Goal: Information Seeking & Learning: Find contact information

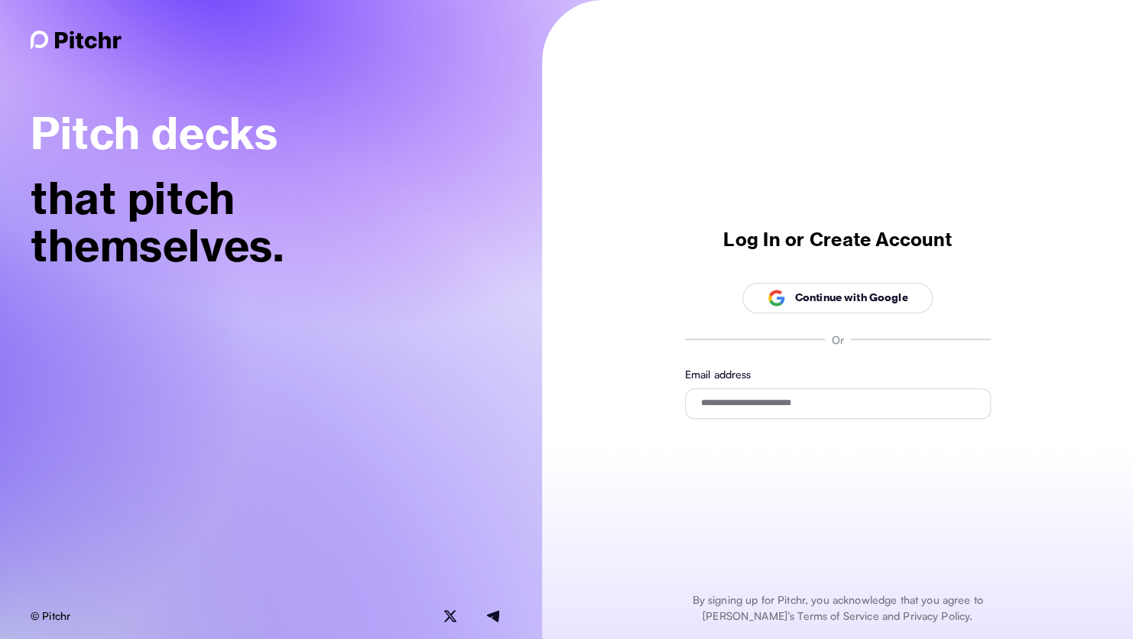
click at [842, 290] on div "Continue with Google" at bounding box center [838, 298] width 141 height 18
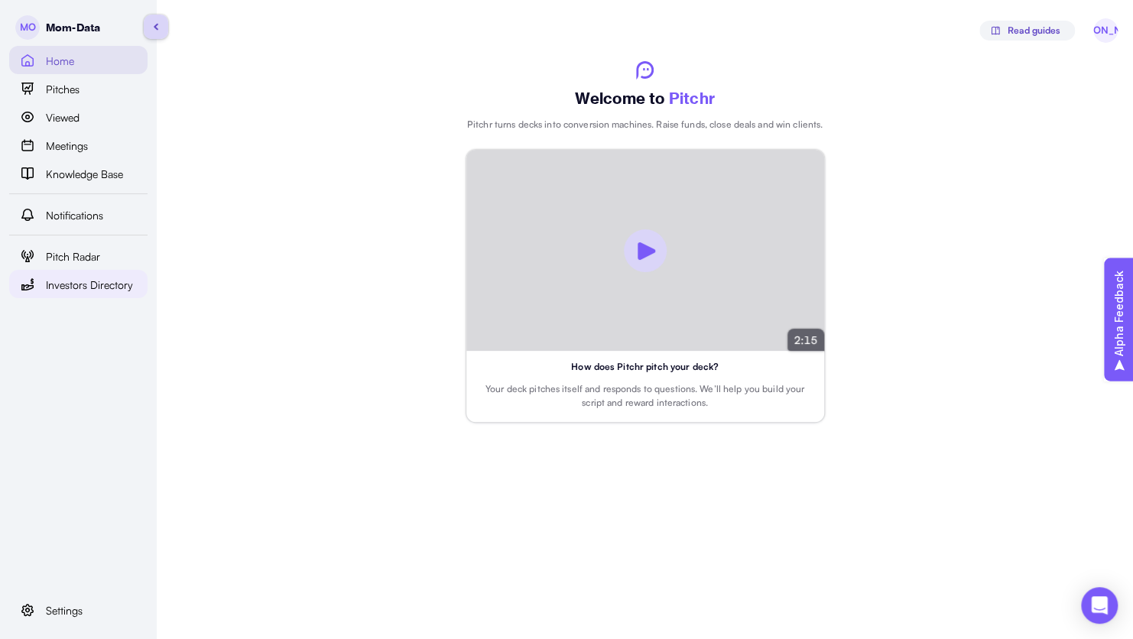
click at [105, 280] on span "Investors Directory" at bounding box center [89, 285] width 87 height 17
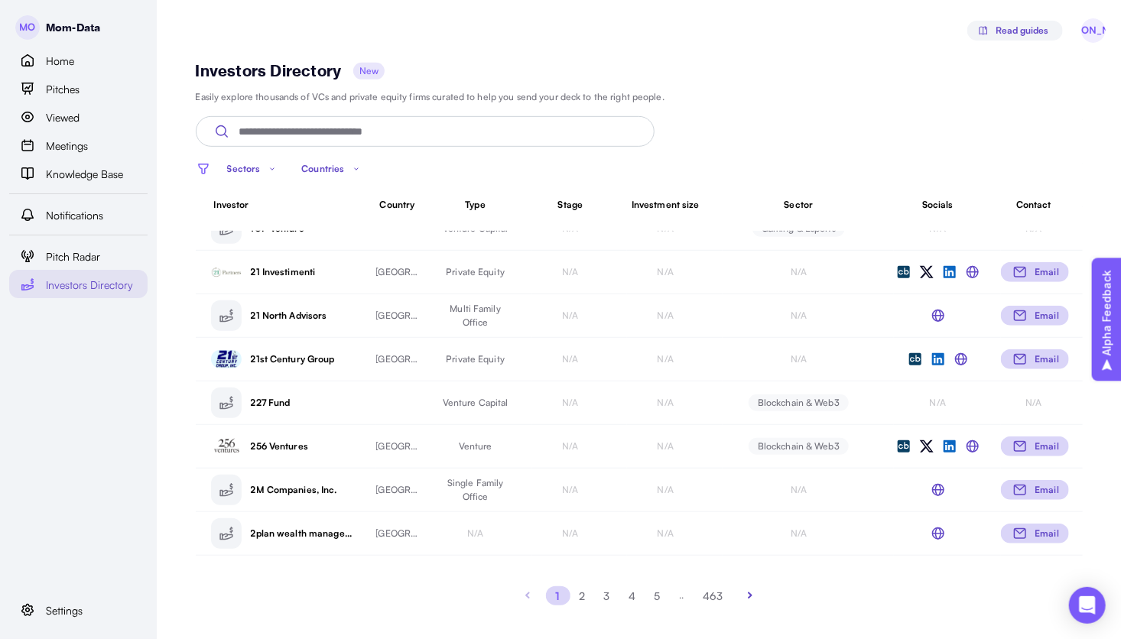
scroll to position [335, 0]
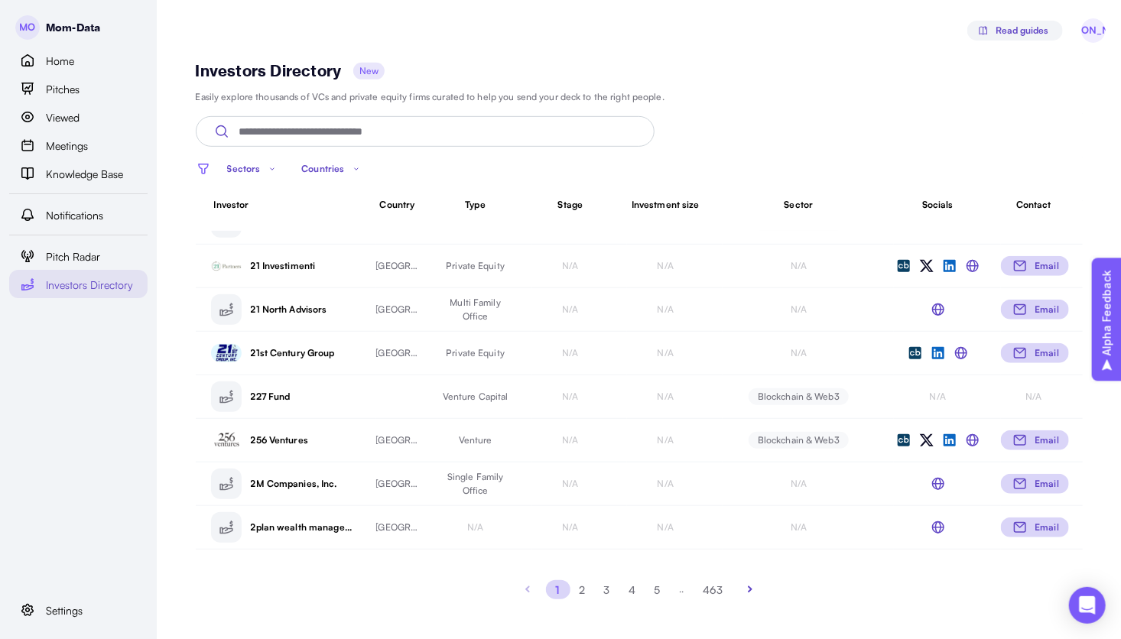
click at [585, 589] on button "2" at bounding box center [582, 589] width 24 height 19
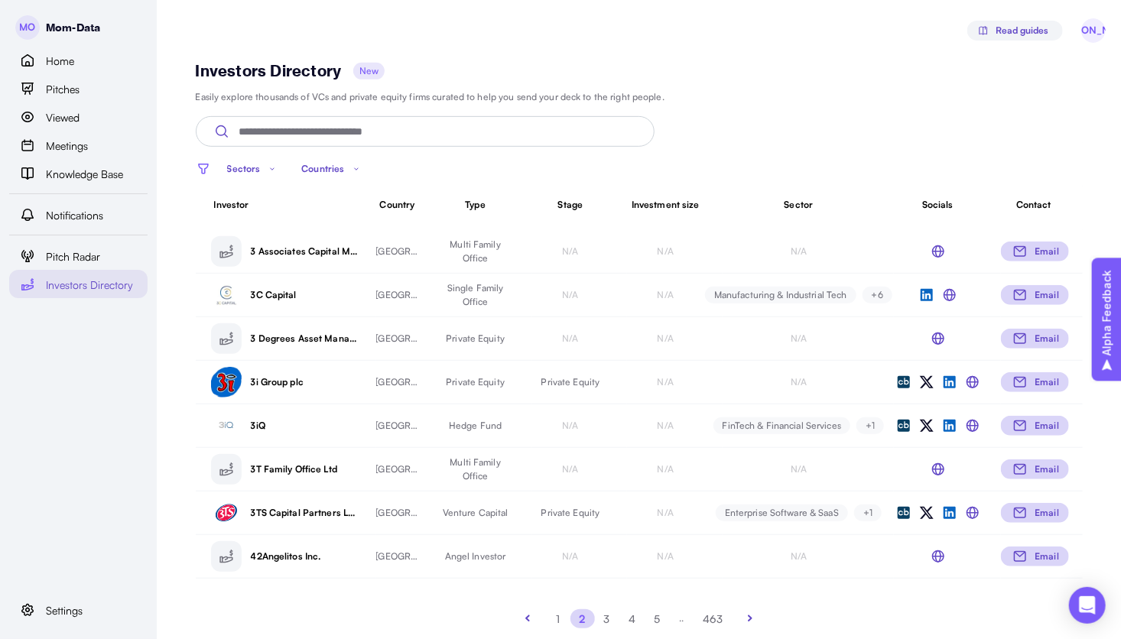
scroll to position [335, 0]
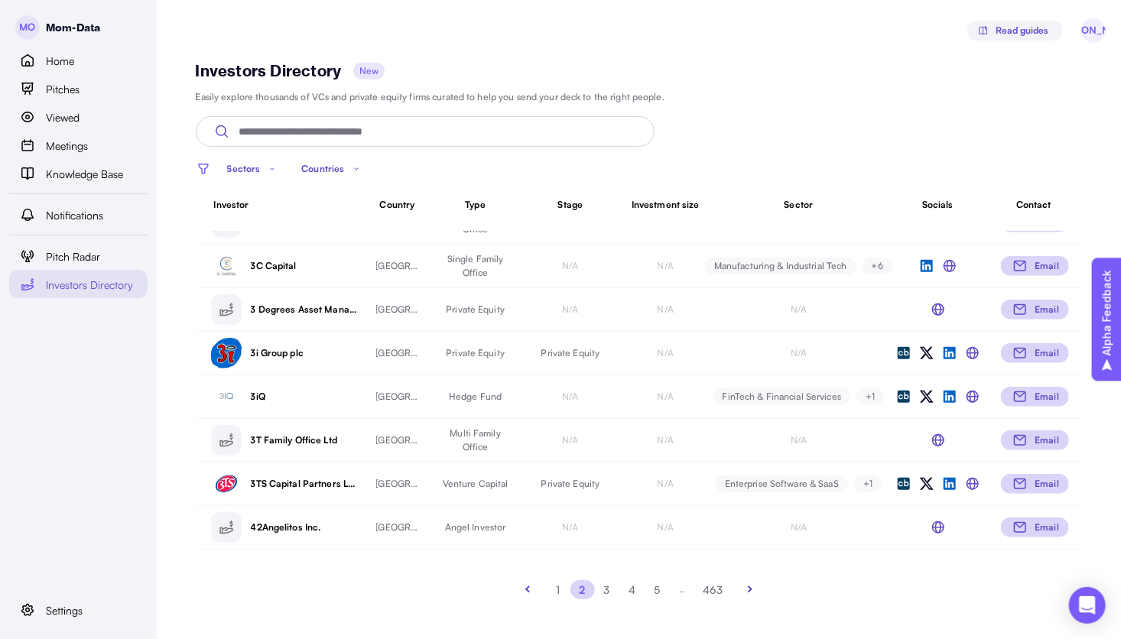
click at [561, 589] on button "1" at bounding box center [558, 589] width 24 height 19
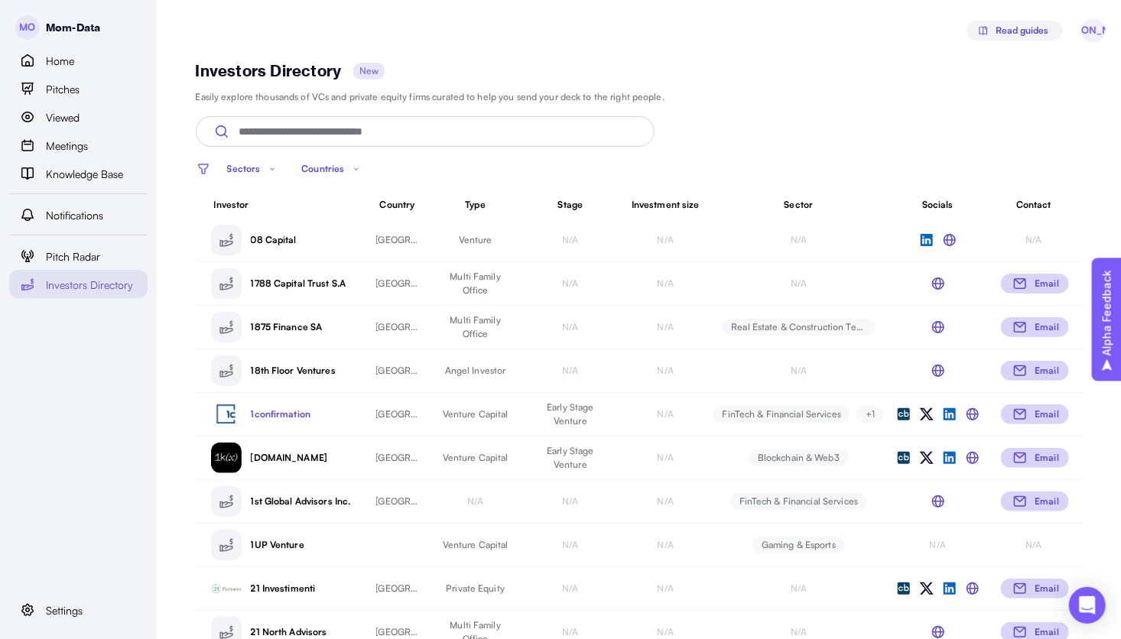
click at [281, 417] on p "1confirmation" at bounding box center [304, 414] width 107 height 14
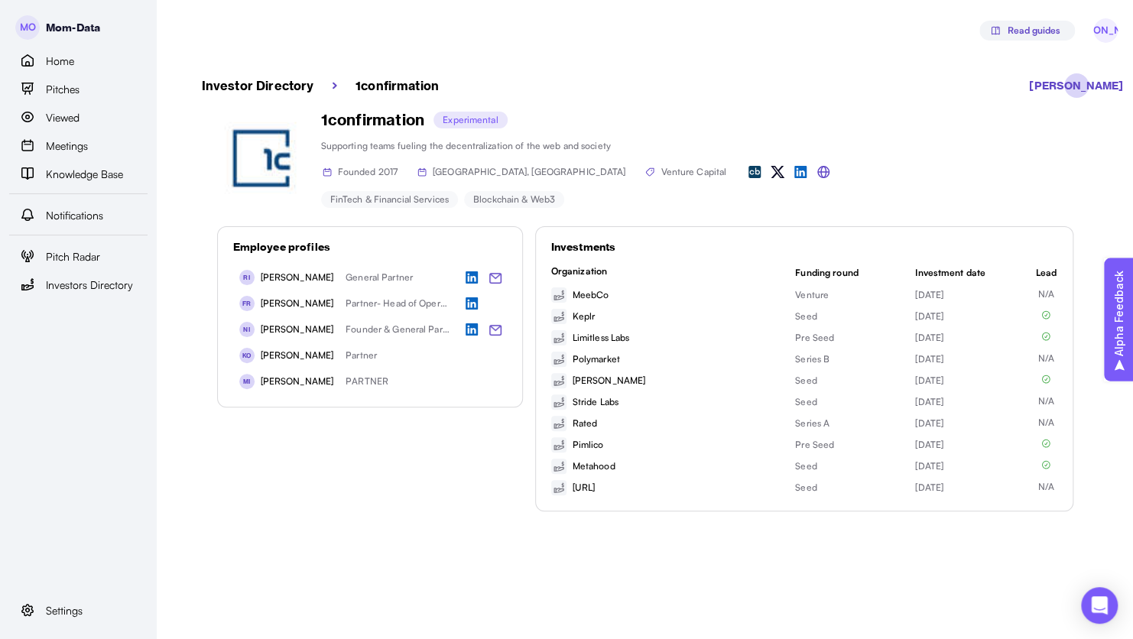
click at [411, 489] on div "Employee profiles RI Richard Chen General Partner FR Frank Hourigan Partner- He…" at bounding box center [645, 368] width 856 height 285
